Goal: Find specific page/section: Find specific page/section

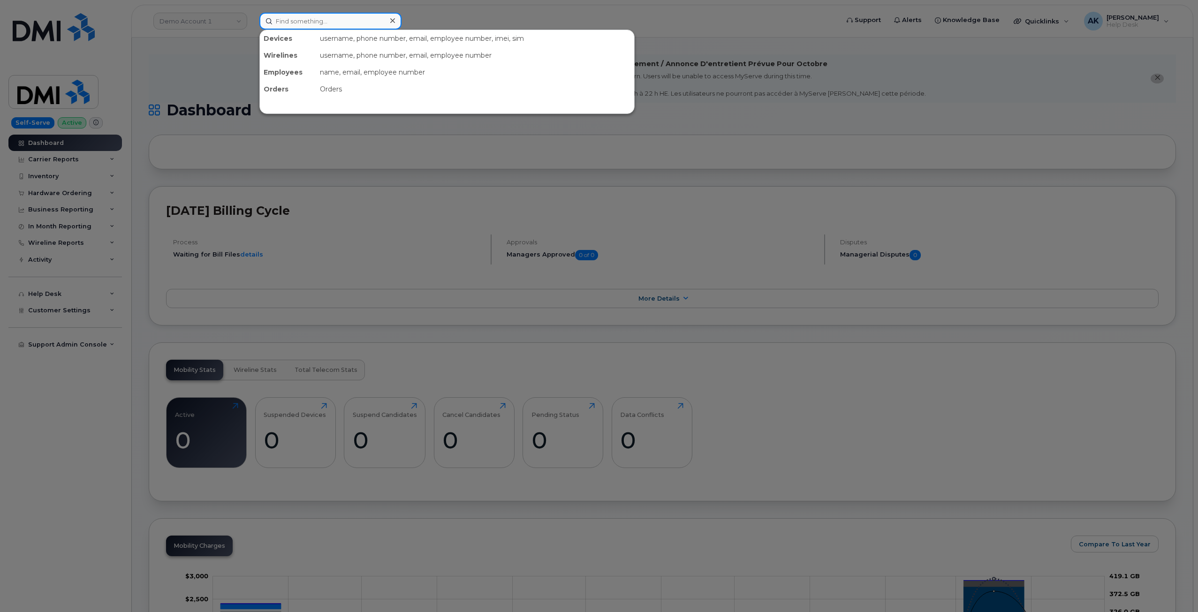
click at [283, 23] on input at bounding box center [330, 21] width 142 height 17
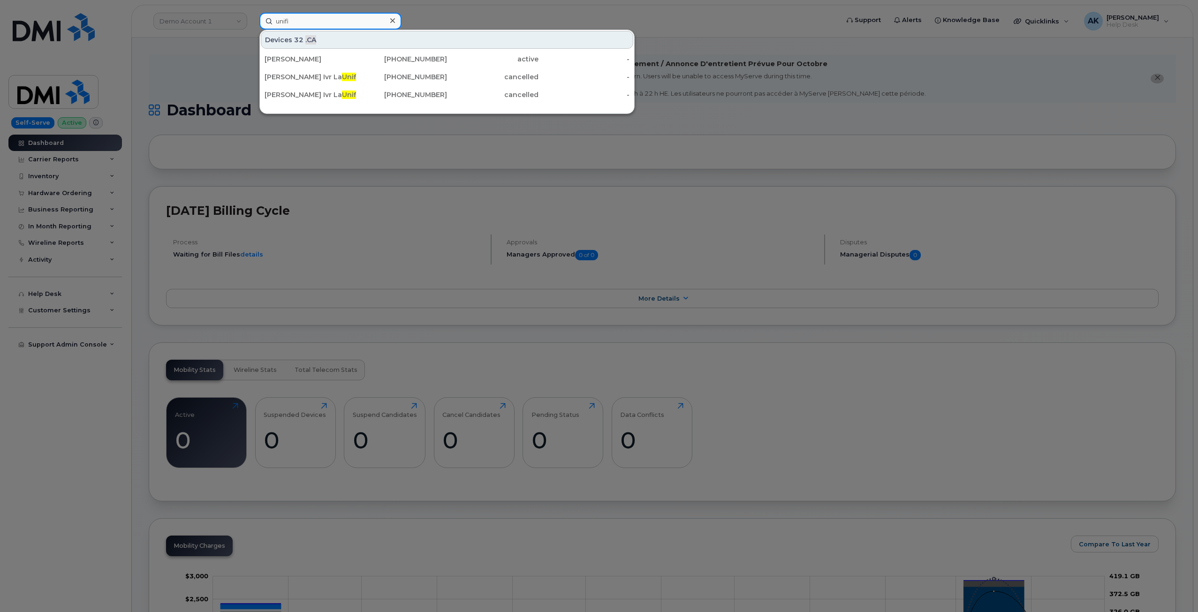
type input "unifi"
click at [146, 70] on div at bounding box center [599, 306] width 1198 height 612
click at [283, 17] on input "unifi" at bounding box center [330, 21] width 142 height 17
click at [237, 21] on div at bounding box center [599, 306] width 1198 height 612
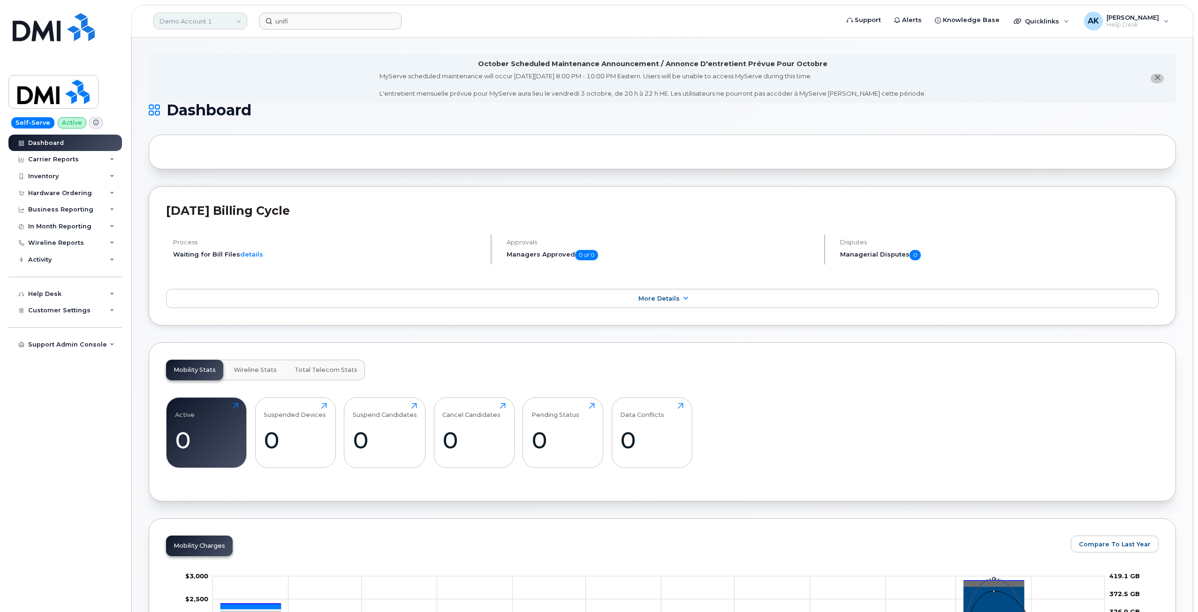
click at [228, 21] on link "Demo Account 1" at bounding box center [200, 21] width 94 height 17
type input "u"
type input "UN"
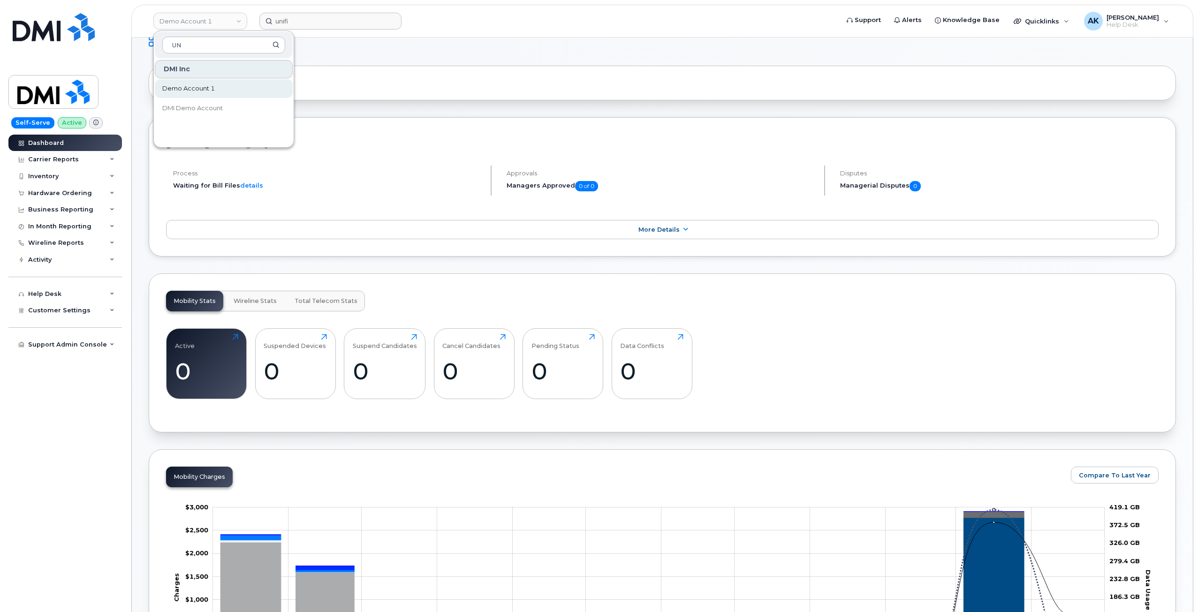
scroll to position [47, 0]
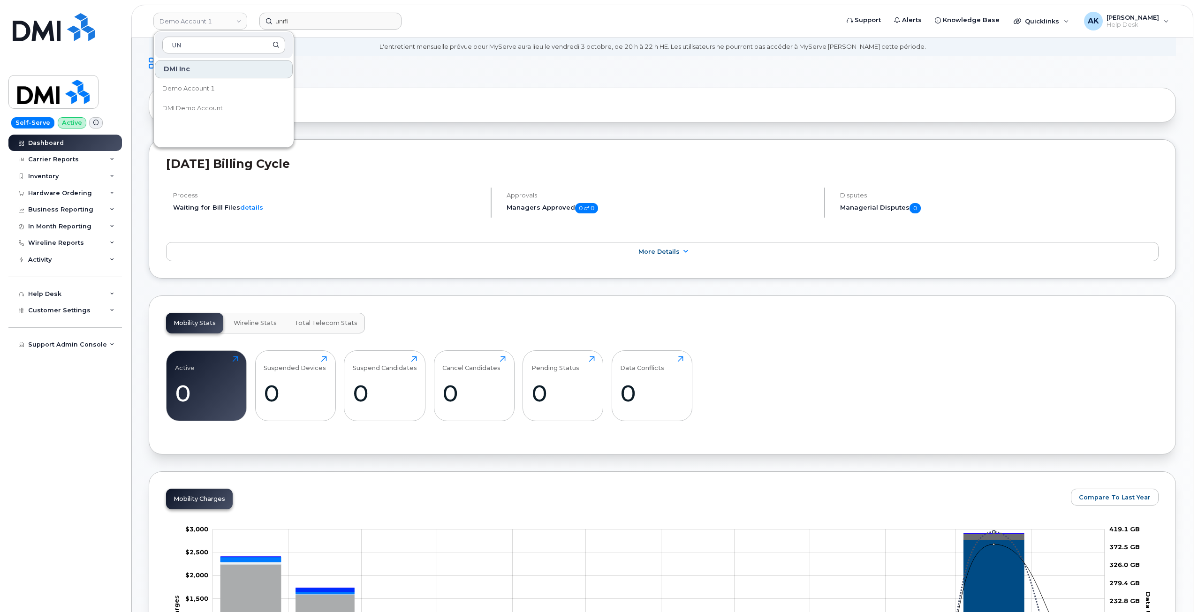
drag, startPoint x: 222, startPoint y: 44, endPoint x: 117, endPoint y: 50, distance: 105.7
click at [131, 38] on div "Demo Account 1 UN DMI Inc Demo Account 1 DMI Demo Account unifi Support Alerts …" at bounding box center [662, 21] width 1062 height 33
click at [230, 20] on link "Demo Account 1" at bounding box center [200, 21] width 94 height 17
click at [231, 22] on link "Demo Account 1" at bounding box center [200, 21] width 94 height 17
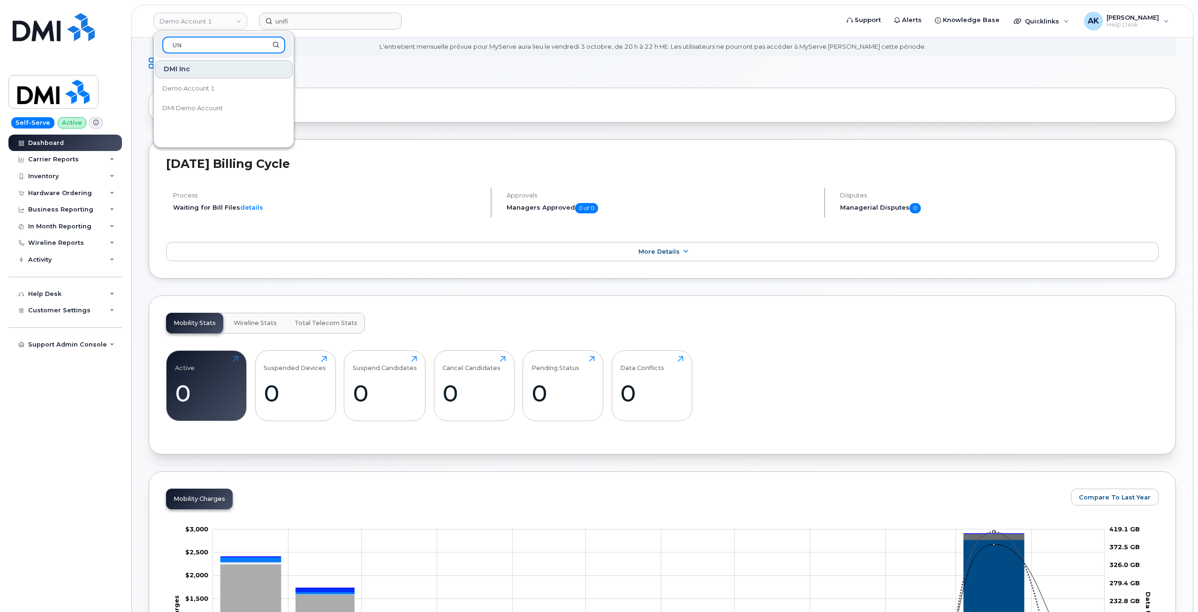
type input "UN"
click at [405, 64] on h1 "Dashboard" at bounding box center [660, 63] width 1022 height 15
